Goal: Task Accomplishment & Management: Complete application form

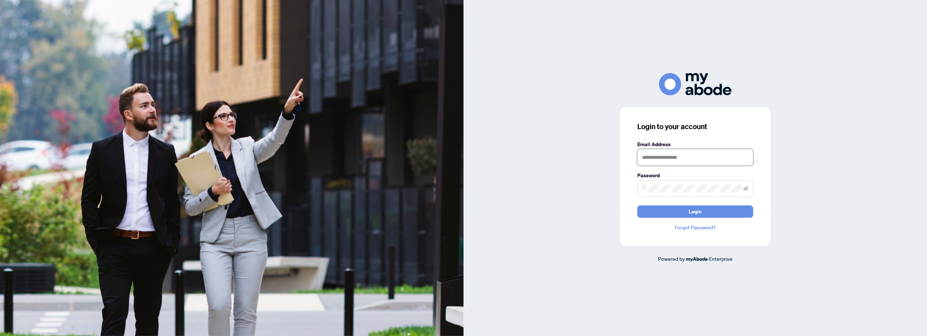
type input "**********"
click at [709, 219] on div "**********" at bounding box center [695, 176] width 151 height 139
click at [707, 214] on button "Login" at bounding box center [695, 212] width 116 height 12
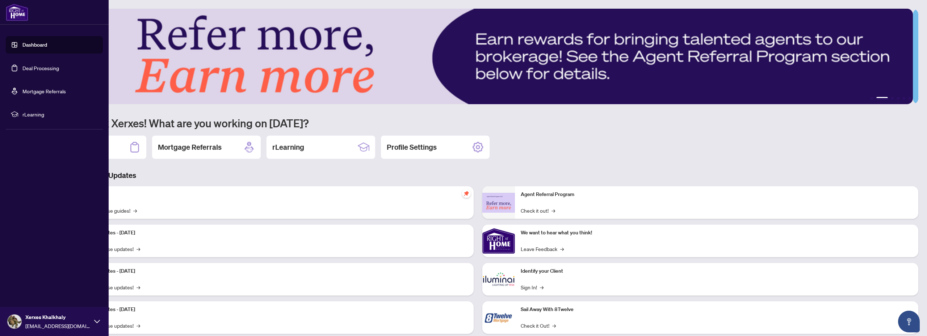
click at [28, 67] on link "Deal Processing" at bounding box center [40, 68] width 37 height 7
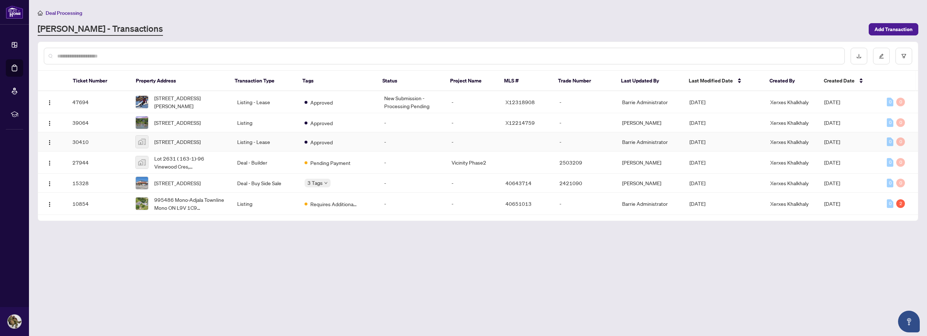
click at [536, 151] on td at bounding box center [527, 141] width 54 height 19
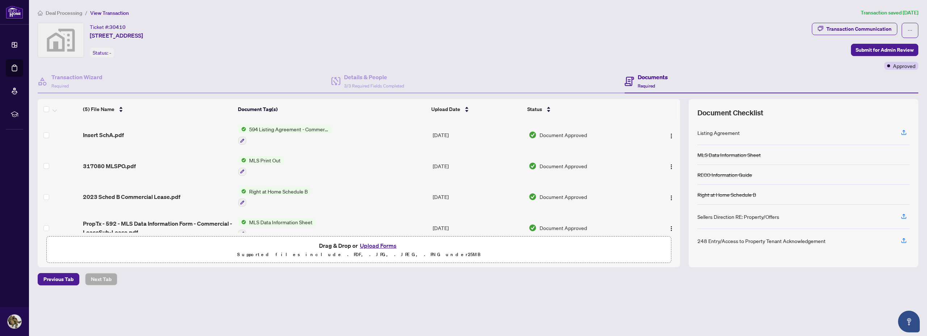
click at [376, 247] on button "Upload Forms" at bounding box center [378, 245] width 41 height 9
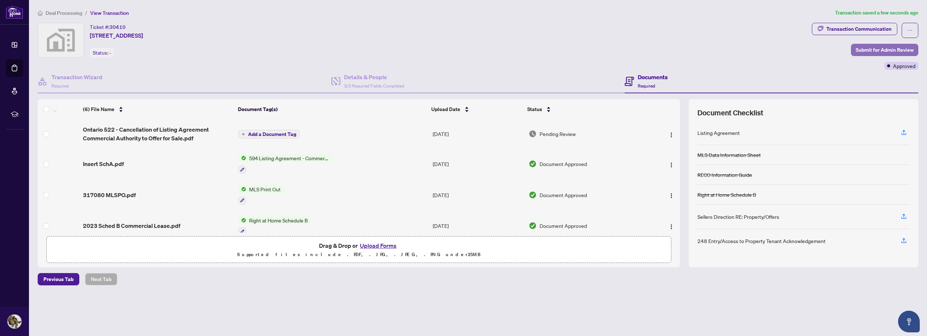
click at [893, 46] on span "Submit for Admin Review" at bounding box center [884, 50] width 58 height 12
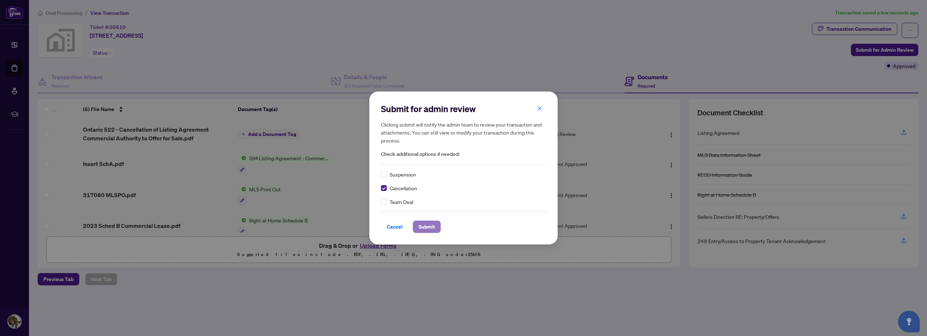
click at [430, 230] on span "Submit" at bounding box center [426, 227] width 16 height 12
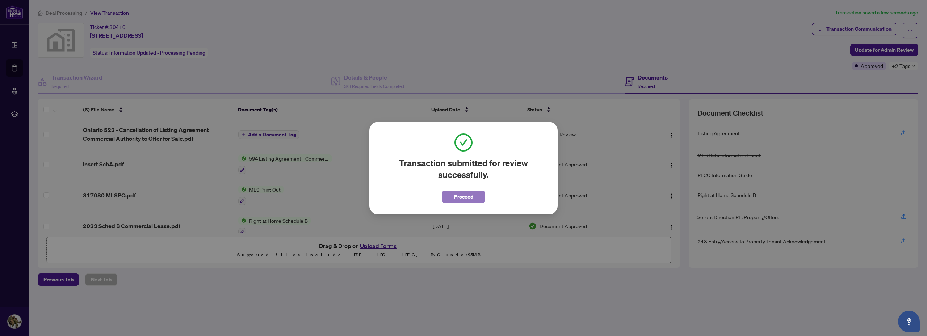
click at [453, 198] on button "Proceed" at bounding box center [463, 197] width 43 height 12
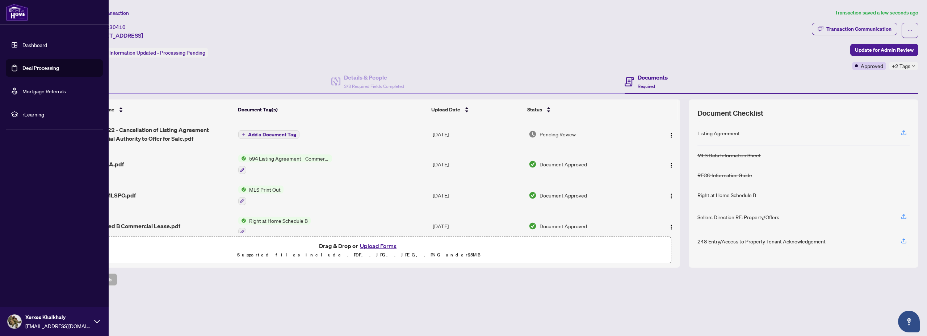
click at [22, 45] on link "Dashboard" at bounding box center [34, 45] width 25 height 7
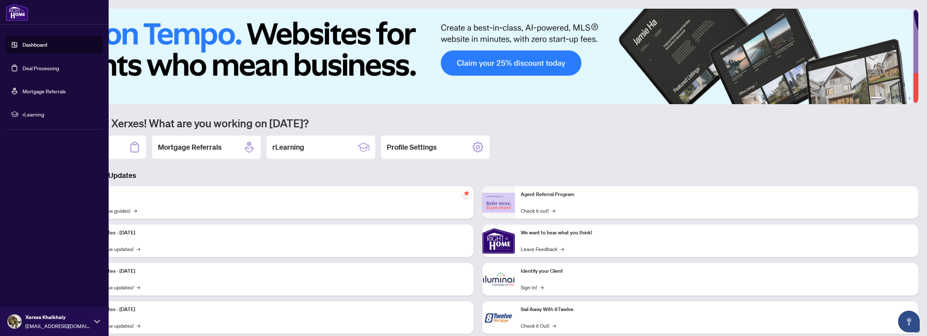
click at [28, 65] on link "Deal Processing" at bounding box center [40, 68] width 37 height 7
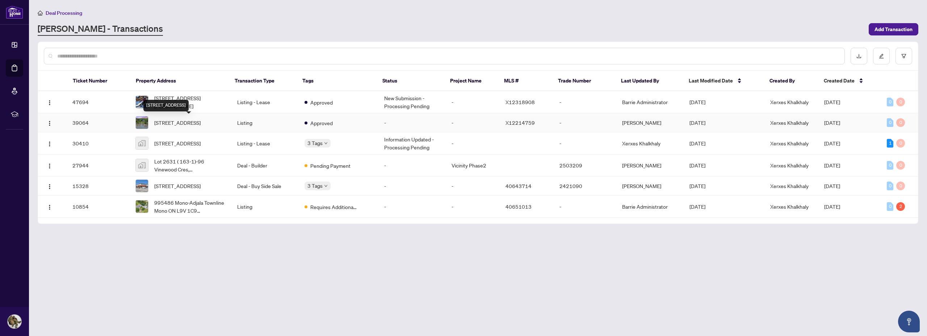
click at [189, 121] on span "[STREET_ADDRESS]" at bounding box center [177, 123] width 46 height 8
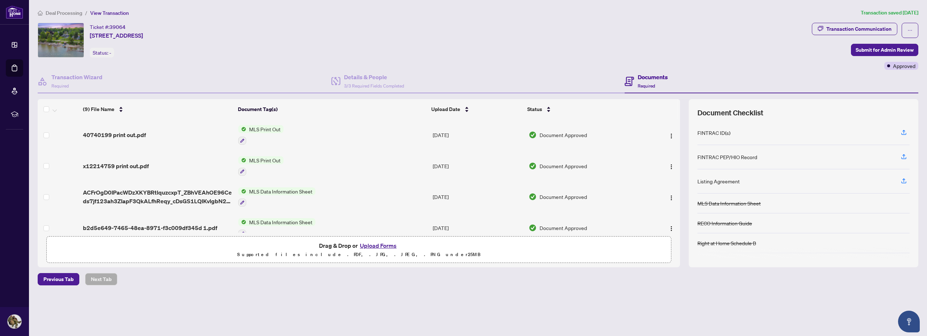
click at [390, 244] on button "Upload Forms" at bounding box center [378, 245] width 41 height 9
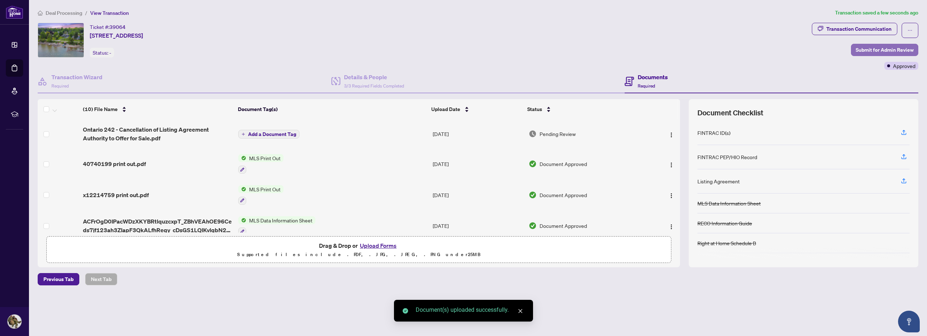
click at [858, 50] on span "Submit for Admin Review" at bounding box center [884, 50] width 58 height 12
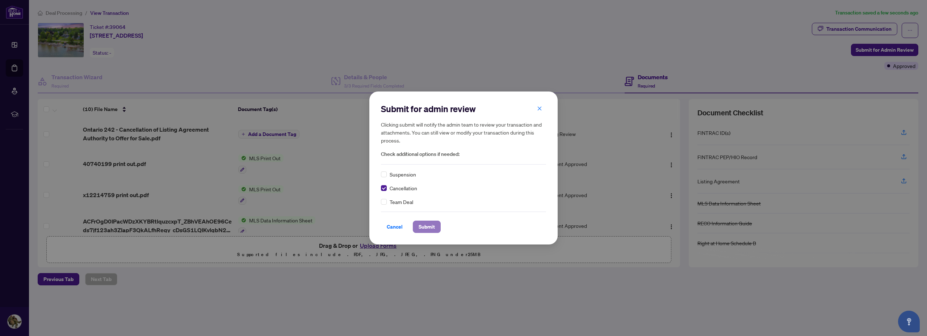
click at [421, 226] on span "Submit" at bounding box center [426, 227] width 16 height 12
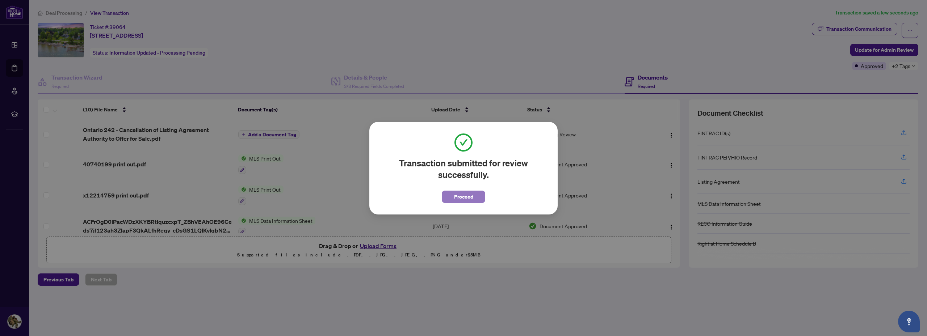
click at [450, 200] on button "Proceed" at bounding box center [463, 197] width 43 height 12
